Goal: Book appointment/travel/reservation

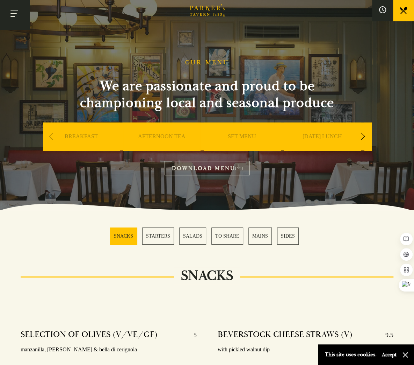
click at [17, 14] on button "Toggle navigation" at bounding box center [15, 15] width 30 height 30
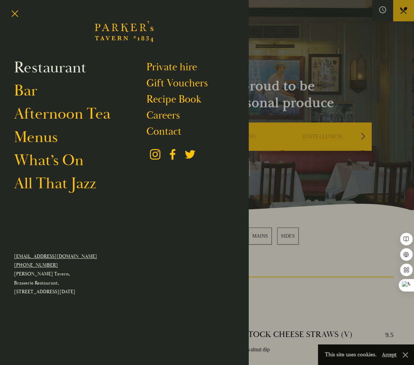
click at [49, 67] on link "Restaurant" at bounding box center [50, 67] width 72 height 19
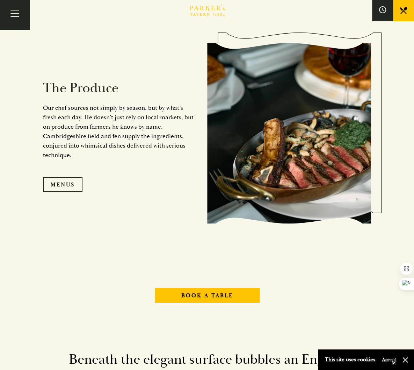
scroll to position [446, 0]
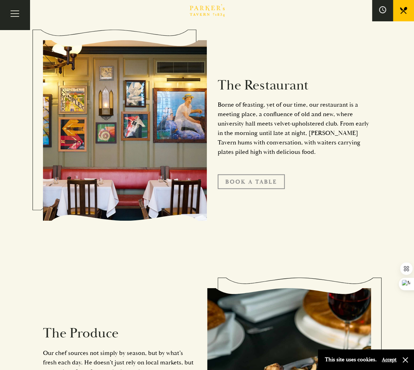
click at [254, 189] on link "Book A Table" at bounding box center [251, 181] width 67 height 15
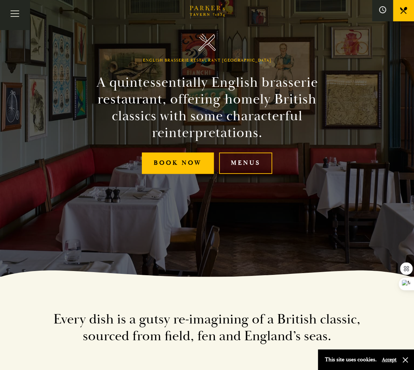
scroll to position [0, 0]
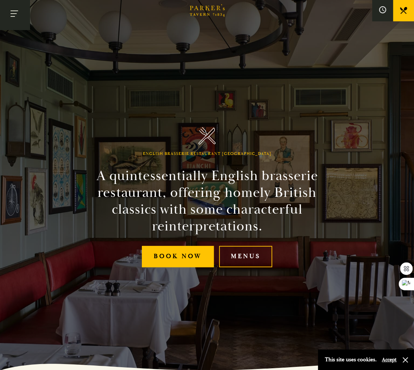
click at [20, 12] on button "Toggle navigation" at bounding box center [15, 15] width 30 height 30
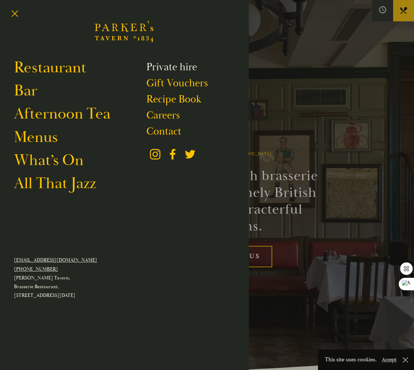
click at [174, 66] on link "Private hire" at bounding box center [171, 66] width 51 height 13
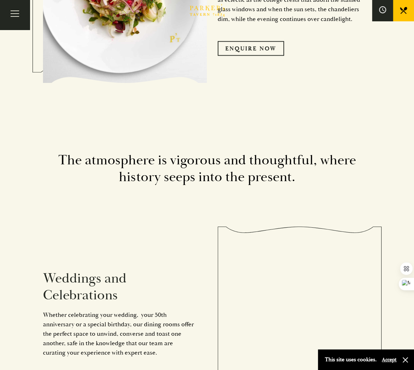
scroll to position [524, 0]
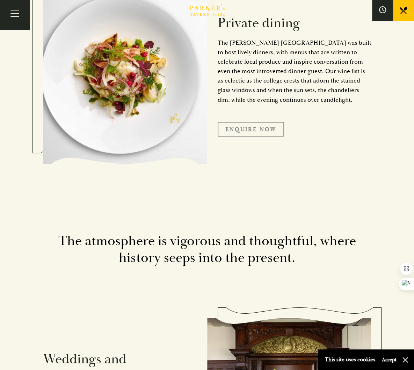
click at [266, 135] on link "Enquire Now" at bounding box center [251, 129] width 66 height 15
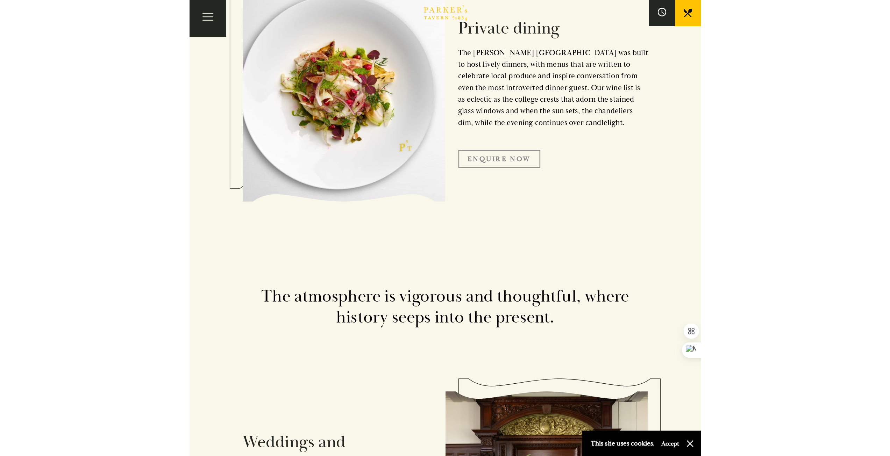
scroll to position [611, 0]
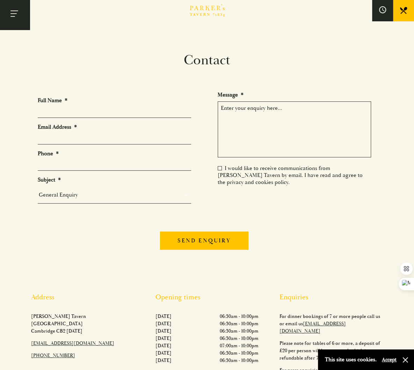
click at [13, 14] on button "Toggle navigation" at bounding box center [15, 15] width 30 height 30
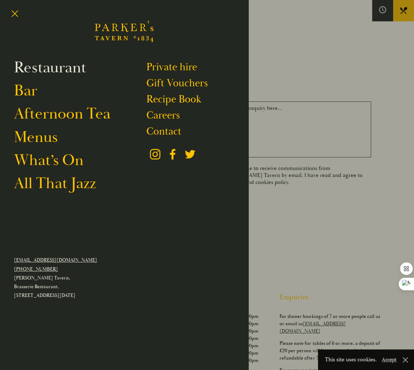
click at [48, 65] on link "Restaurant" at bounding box center [50, 67] width 72 height 19
